Goal: Task Accomplishment & Management: Manage account settings

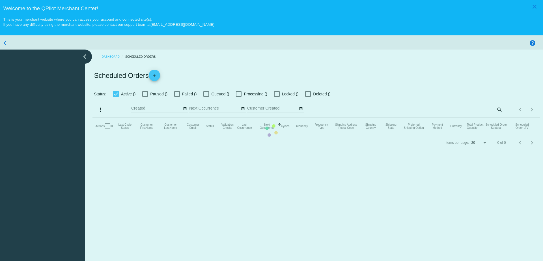
checkbox input "true"
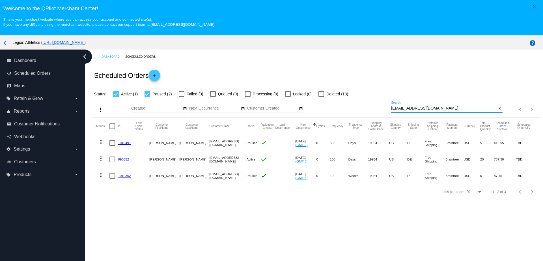
drag, startPoint x: 432, startPoint y: 109, endPoint x: 366, endPoint y: 108, distance: 65.9
click at [366, 108] on div "more_vert Aug Jan Feb Mar Apr 1" at bounding box center [315, 107] width 447 height 20
paste input "rickldennis@gmail"
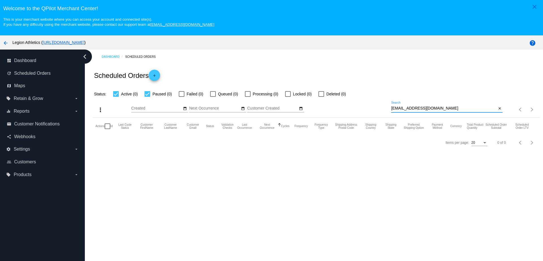
drag, startPoint x: 432, startPoint y: 107, endPoint x: 386, endPoint y: 109, distance: 45.6
click at [386, 109] on div "more_vert Aug Jan Feb Mar Apr 1" at bounding box center [315, 107] width 447 height 20
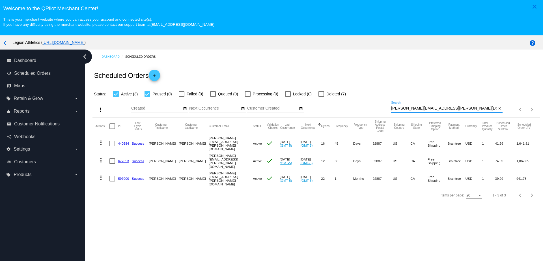
type input "rick.dennis@rate.com"
drag, startPoint x: 126, startPoint y: 143, endPoint x: 136, endPoint y: 96, distance: 47.9
click at [126, 143] on link "440584" at bounding box center [123, 143] width 11 height 4
click at [126, 160] on link "677653" at bounding box center [123, 161] width 11 height 4
click at [122, 177] on link "597000" at bounding box center [123, 179] width 11 height 4
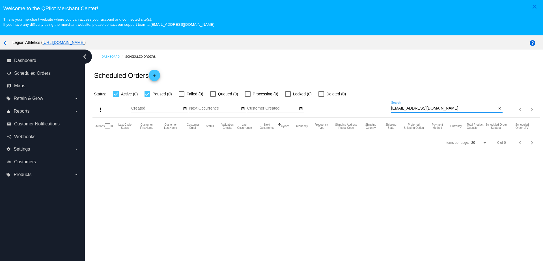
click at [442, 107] on input "rickldennis@gmail.com" at bounding box center [444, 108] width 106 height 5
click at [149, 93] on div at bounding box center [148, 94] width 6 height 6
click at [147, 97] on input "Paused (0)" at bounding box center [147, 97] width 0 height 0
checkbox input "false"
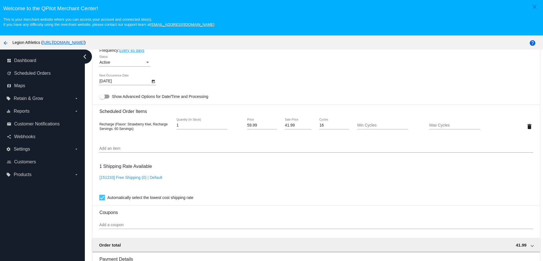
scroll to position [362, 0]
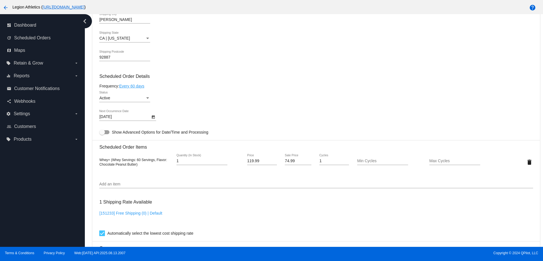
scroll to position [318, 0]
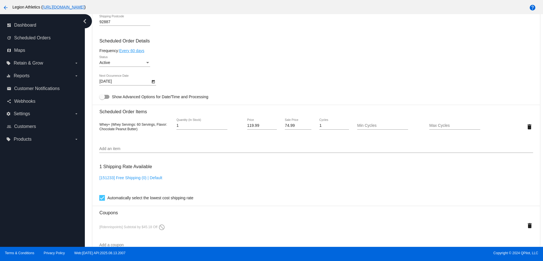
click at [387, 145] on div "Add an item" at bounding box center [316, 147] width 434 height 11
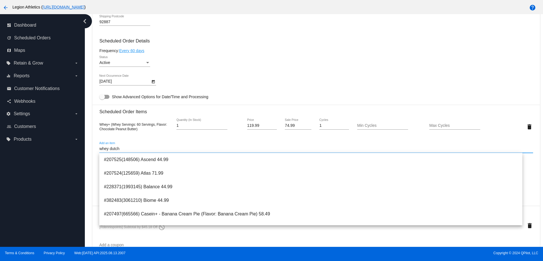
drag, startPoint x: 98, startPoint y: 148, endPoint x: 95, endPoint y: 147, distance: 3.5
click at [95, 147] on mat-card "Customer 1063606: Rick Dennis rick.dennis@rate.com Customer Shipping Enter Ship…" at bounding box center [315, 124] width 447 height 586
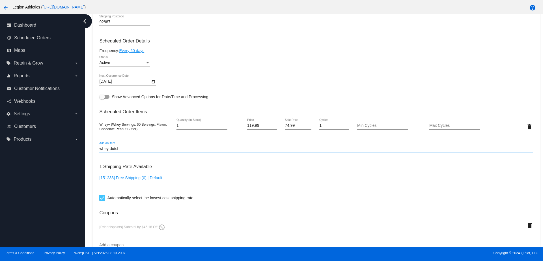
paste input "28799"
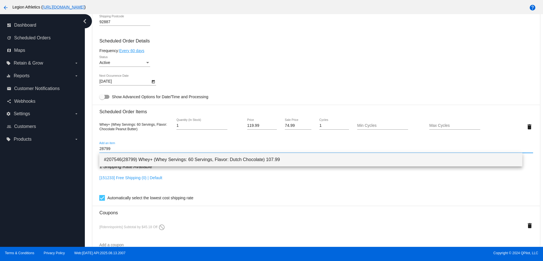
type input "28799"
click at [163, 159] on span "#207546(28799) Whey+ (Whey Servings: 60 Servings, Flavor: Dutch Chocolate) 107.…" at bounding box center [311, 160] width 414 height 14
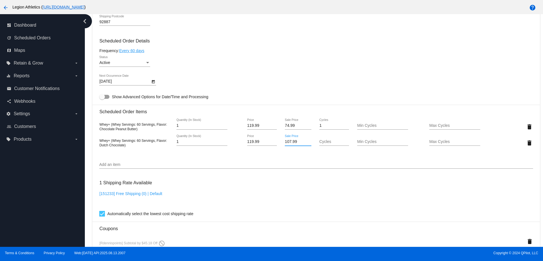
drag, startPoint x: 295, startPoint y: 141, endPoint x: 271, endPoint y: 141, distance: 24.6
click at [271, 141] on div "Whey+ (Whey Servings: 60 Servings, Flavor: Dutch Chocolate) 1 Quantity (In Stoc…" at bounding box center [316, 143] width 434 height 16
type input "74.99"
click at [519, 125] on mat-card "Customer 1063606: Rick Dennis rick.dennis@rate.com Customer Shipping Enter Ship…" at bounding box center [315, 131] width 447 height 601
click at [526, 127] on mat-icon "delete" at bounding box center [529, 126] width 7 height 7
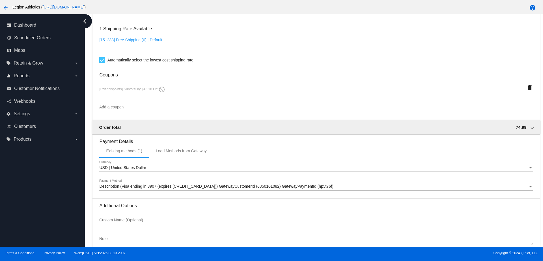
scroll to position [487, 0]
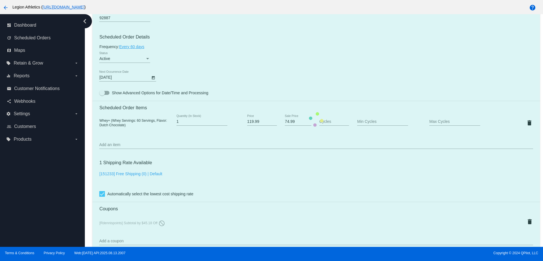
scroll to position [275, 0]
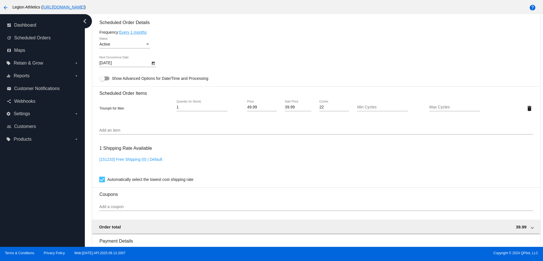
scroll to position [326, 0]
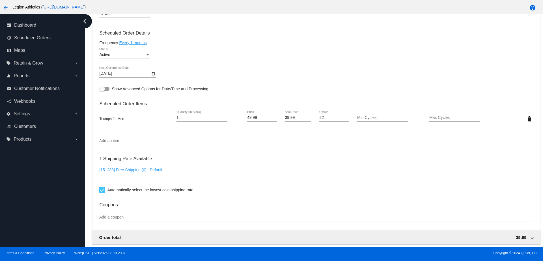
click at [166, 142] on input "Add an item" at bounding box center [316, 141] width 434 height 5
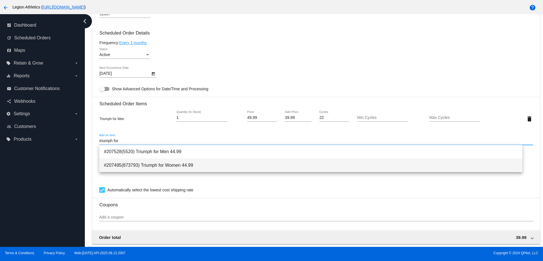
type input "triumph for"
click at [176, 166] on span "#207495(873793) Triumph for Women 44.99" at bounding box center [311, 165] width 414 height 14
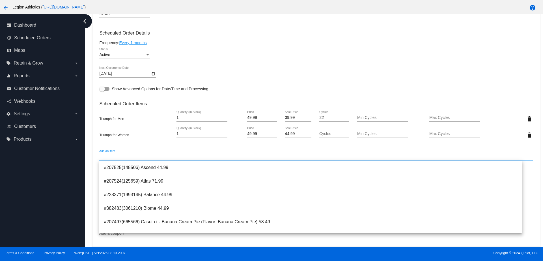
click at [285, 134] on input "44.99" at bounding box center [298, 134] width 26 height 5
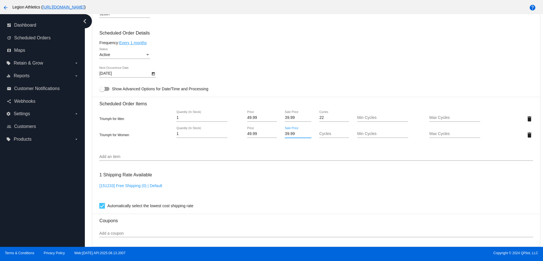
type input "39.99"
click at [287, 88] on mat-card "Customer 1063606: [PERSON_NAME] [PERSON_NAME][EMAIL_ADDRESS][PERSON_NAME][DOMAI…" at bounding box center [315, 114] width 447 height 582
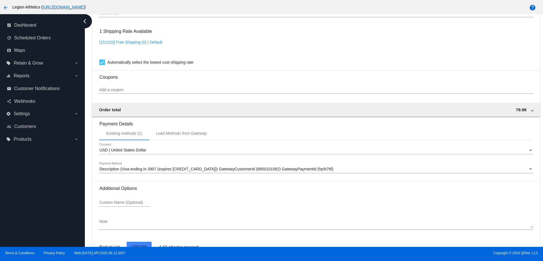
scroll to position [483, 0]
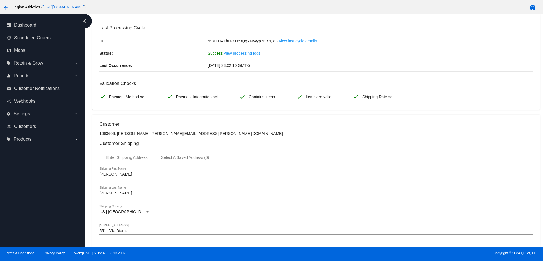
scroll to position [0, 0]
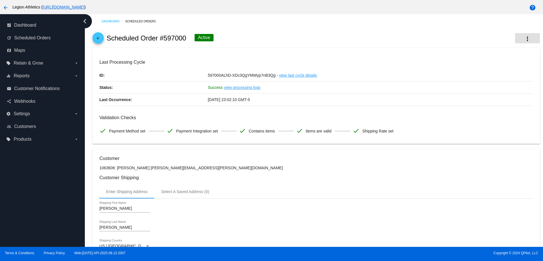
click at [524, 38] on mat-icon "more_vert" at bounding box center [527, 38] width 7 height 7
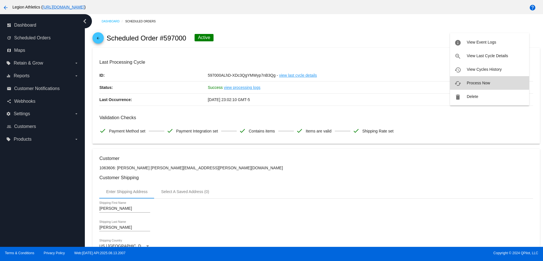
click at [491, 83] on button "cached Process Now" at bounding box center [489, 83] width 79 height 14
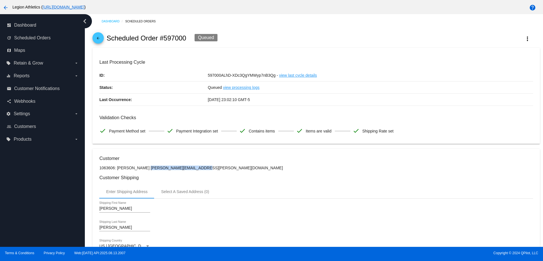
copy p "[PERSON_NAME][EMAIL_ADDRESS][PERSON_NAME][DOMAIN_NAME]"
drag, startPoint x: 180, startPoint y: 168, endPoint x: 139, endPoint y: 170, distance: 40.8
click at [244, 169] on p "1063606: [PERSON_NAME] [PERSON_NAME][EMAIL_ADDRESS][PERSON_NAME][DOMAIN_NAME]" at bounding box center [316, 167] width 434 height 5
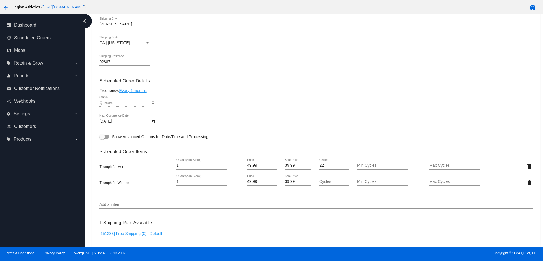
scroll to position [283, 0]
